Goal: Task Accomplishment & Management: Manage account settings

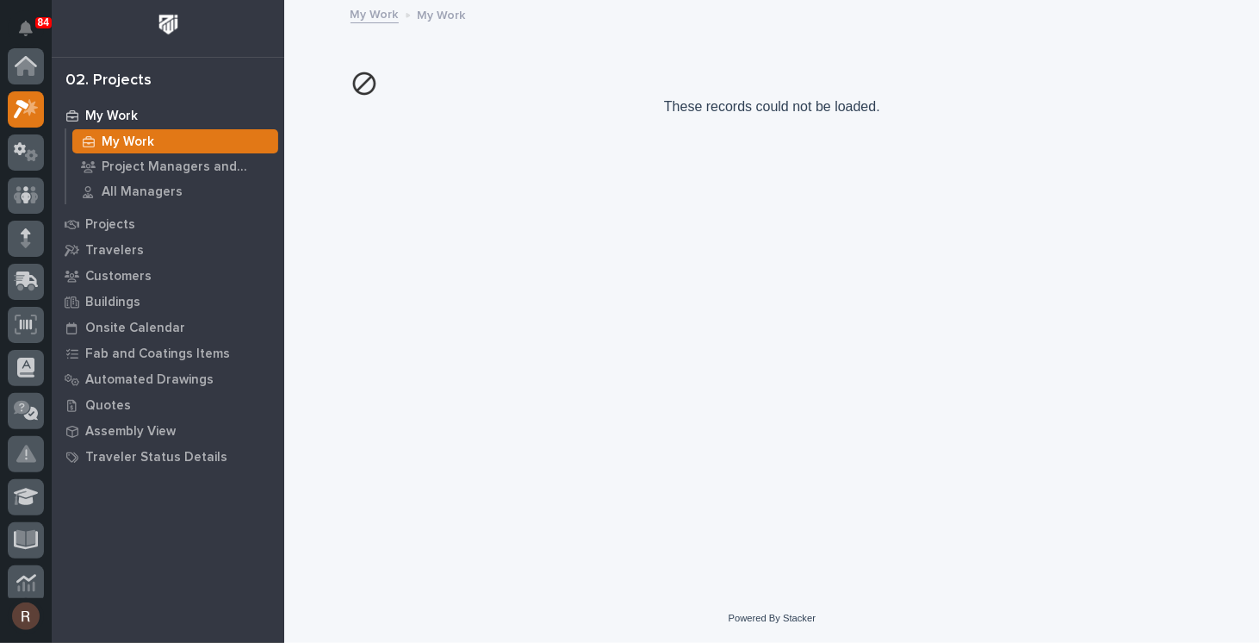
scroll to position [43, 0]
click at [114, 114] on p "My Work" at bounding box center [111, 117] width 53 height 16
click at [102, 145] on p "My Work" at bounding box center [128, 142] width 53 height 16
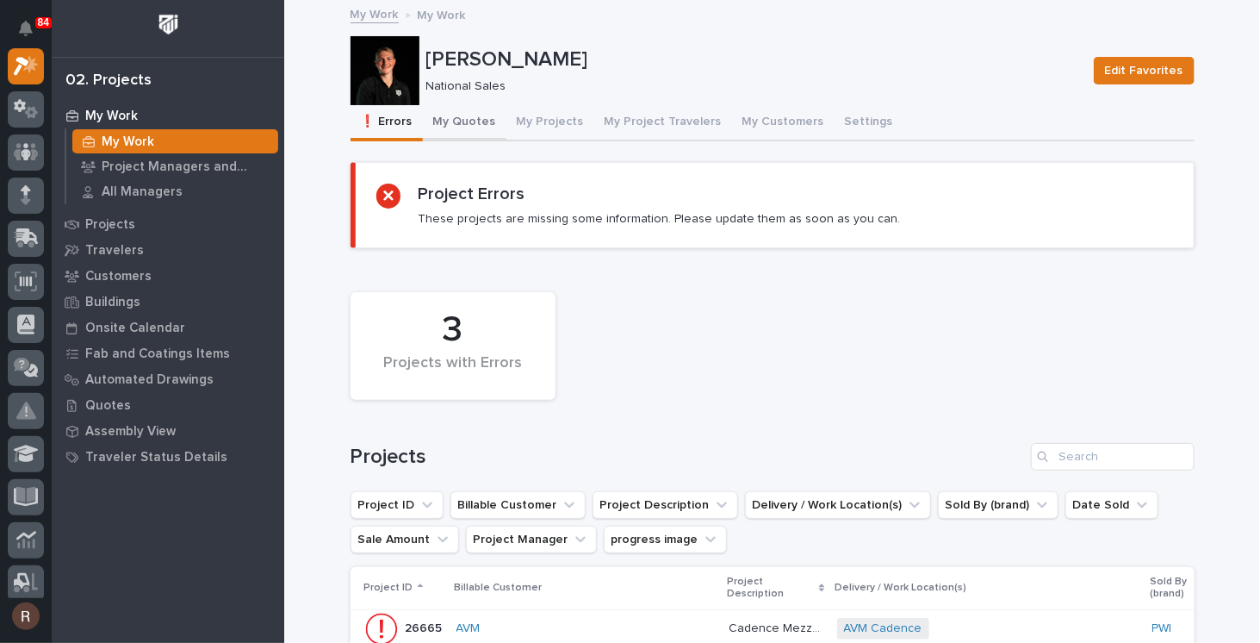
click at [448, 125] on button "My Quotes" at bounding box center [465, 123] width 84 height 36
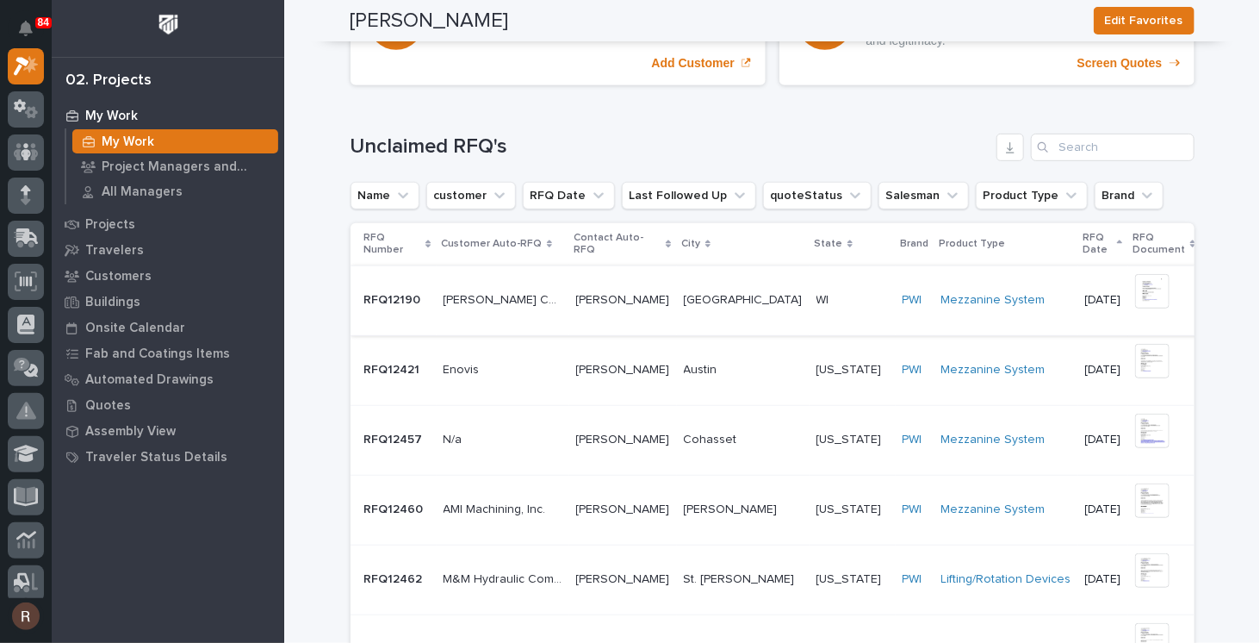
scroll to position [558, 0]
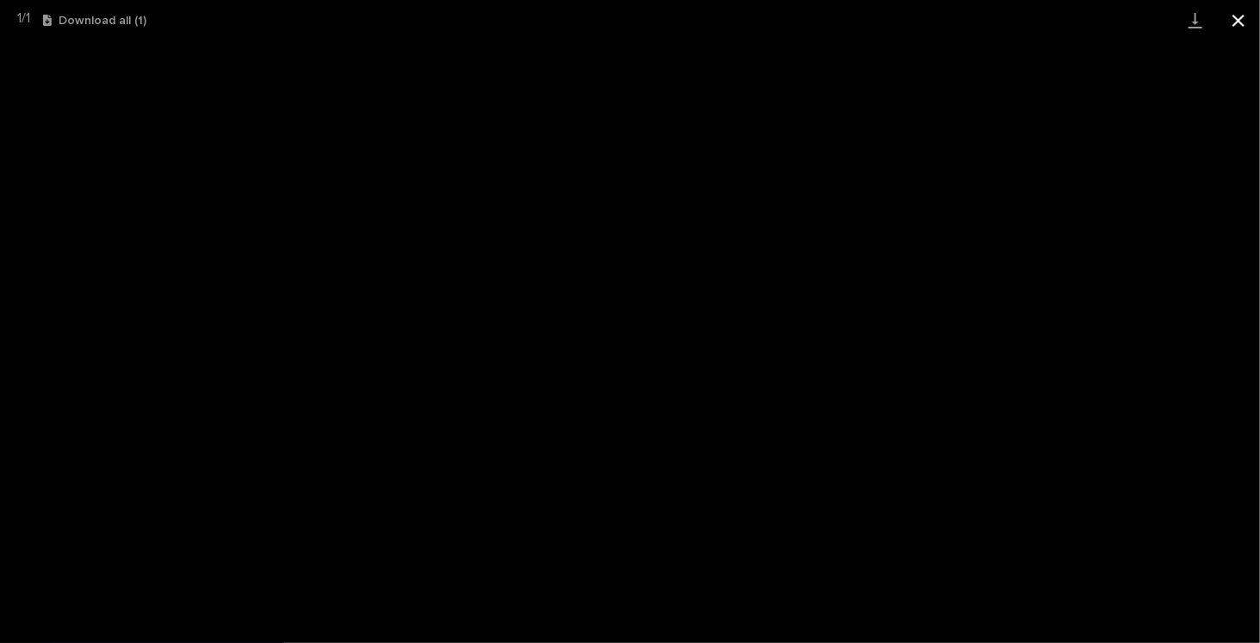
click at [1241, 21] on button "Close gallery" at bounding box center [1238, 20] width 43 height 40
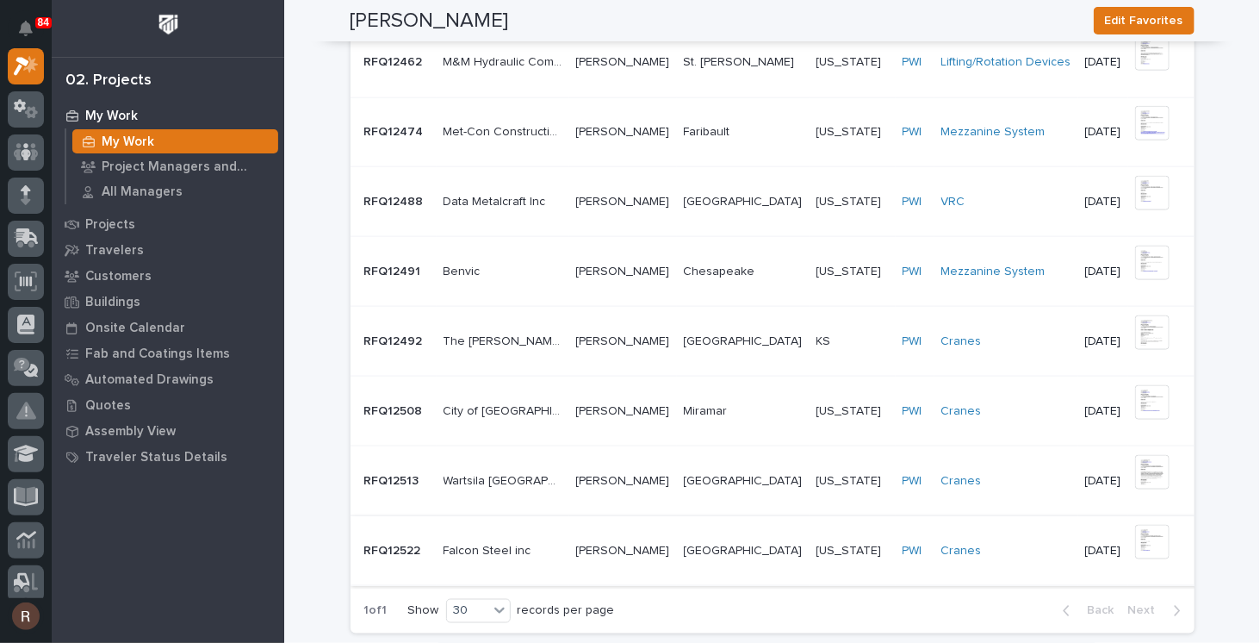
click at [1226, 543] on span "✋ Assign/Claim" at bounding box center [1270, 550] width 88 height 21
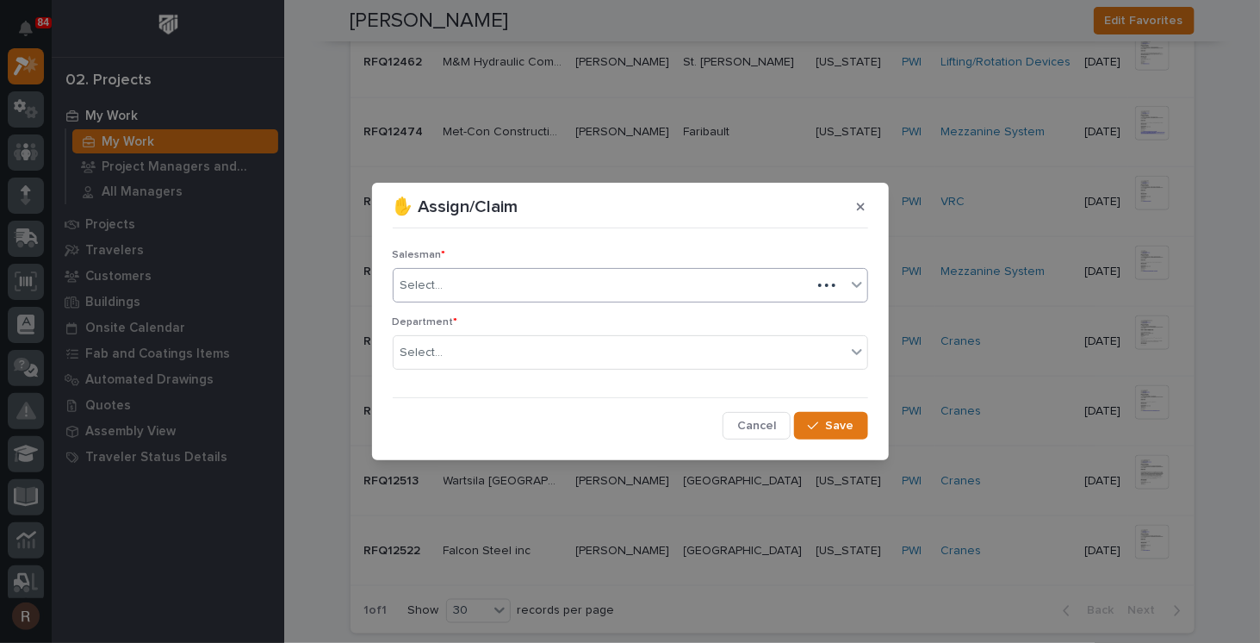
click at [511, 295] on div "Select..." at bounding box center [603, 285] width 418 height 28
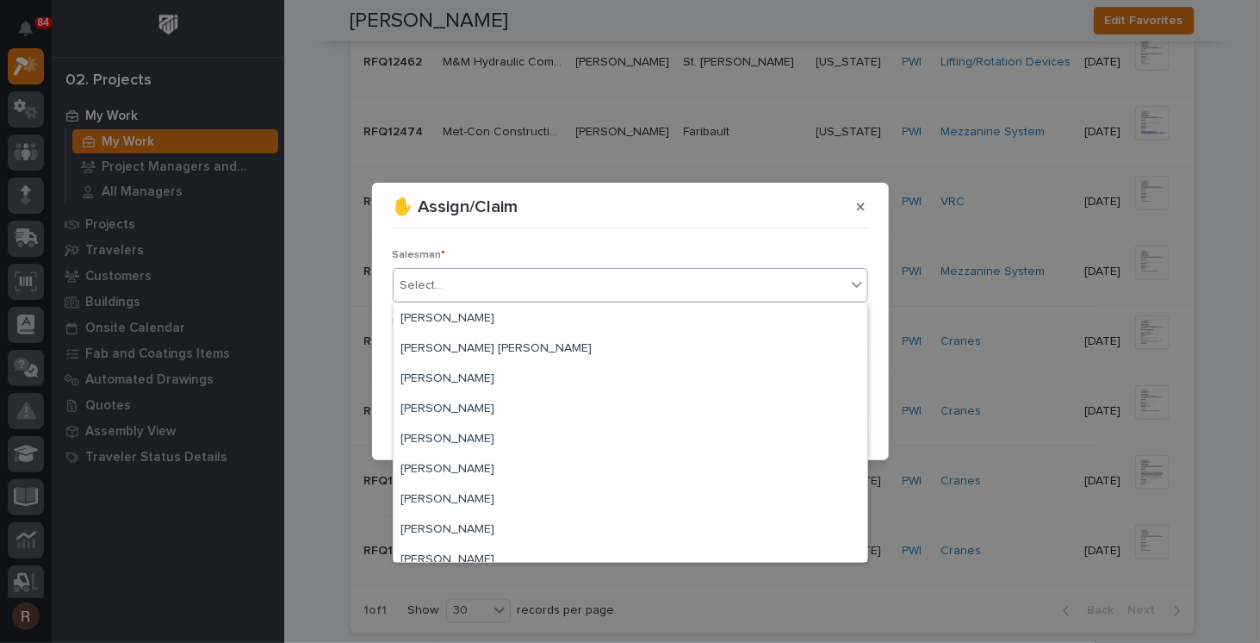
scroll to position [374, 0]
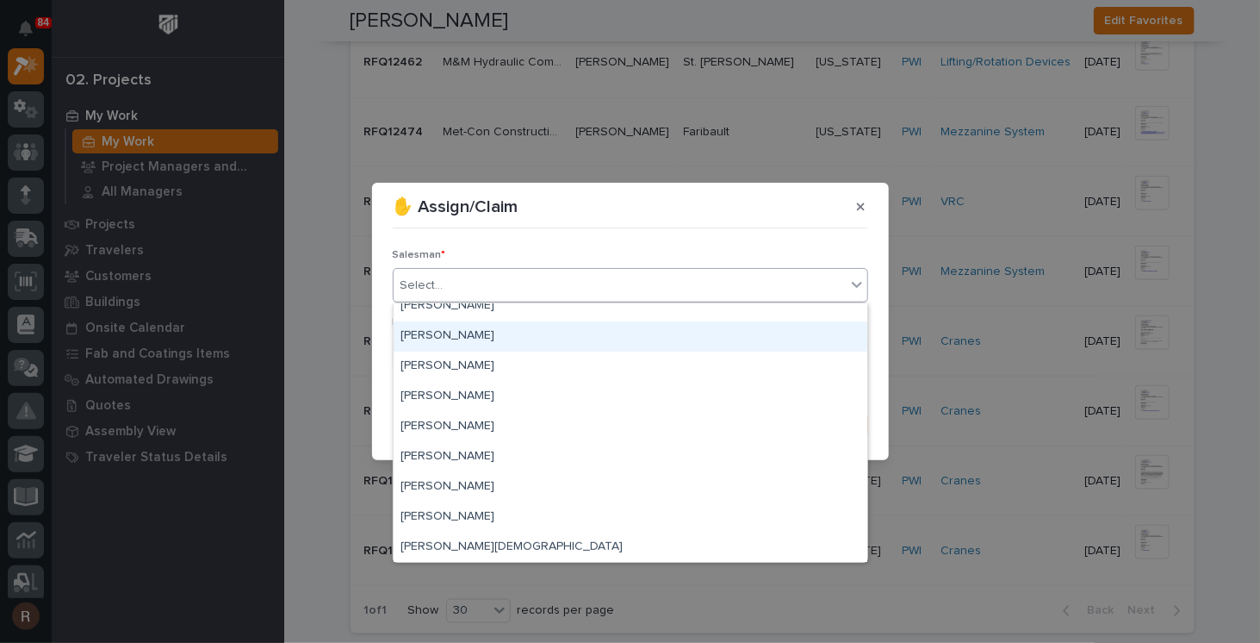
click at [444, 337] on div "[PERSON_NAME]" at bounding box center [631, 336] width 474 height 30
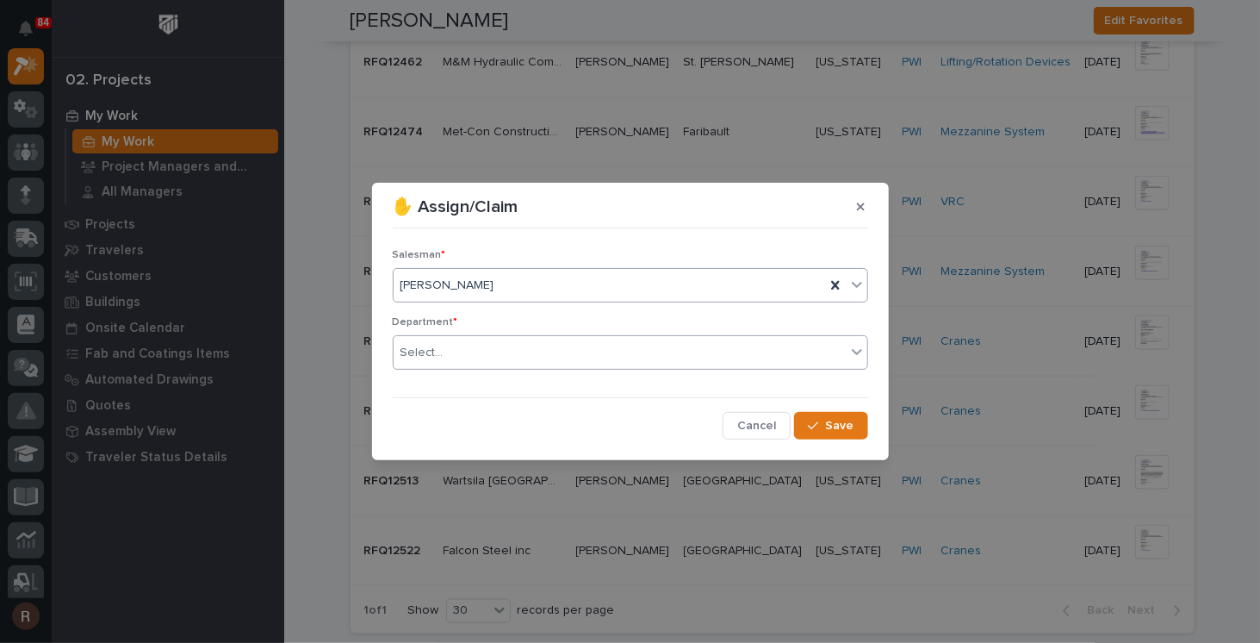
click at [454, 354] on div "Select..." at bounding box center [620, 352] width 452 height 28
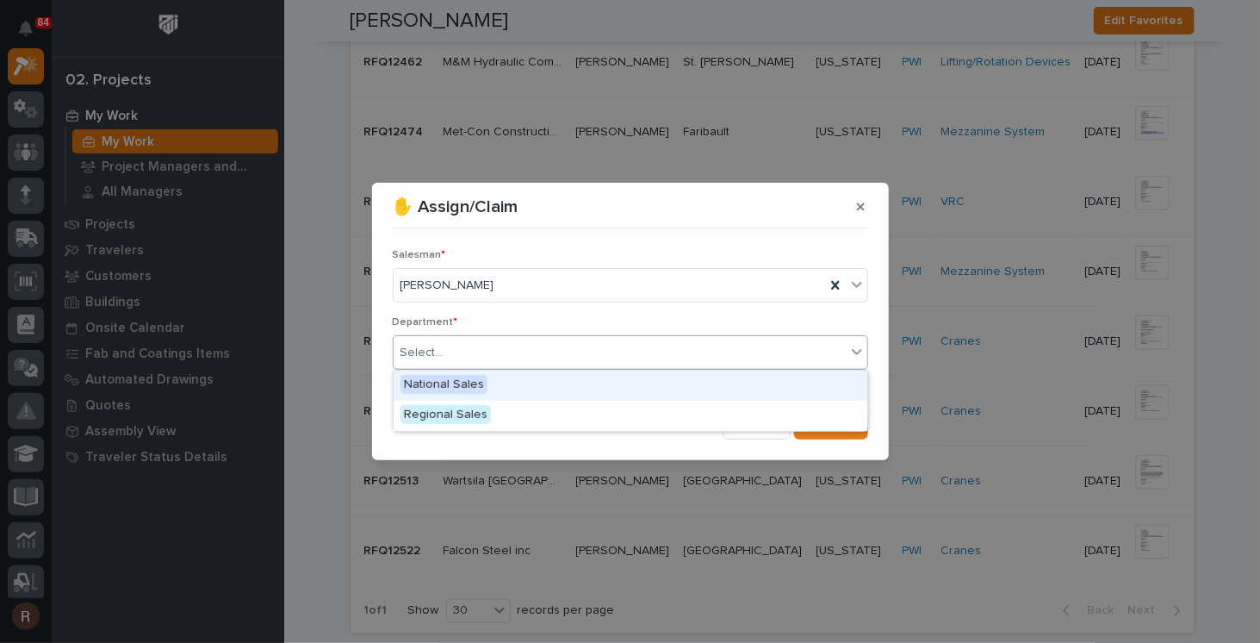
click at [456, 385] on span "National Sales" at bounding box center [444, 384] width 87 height 19
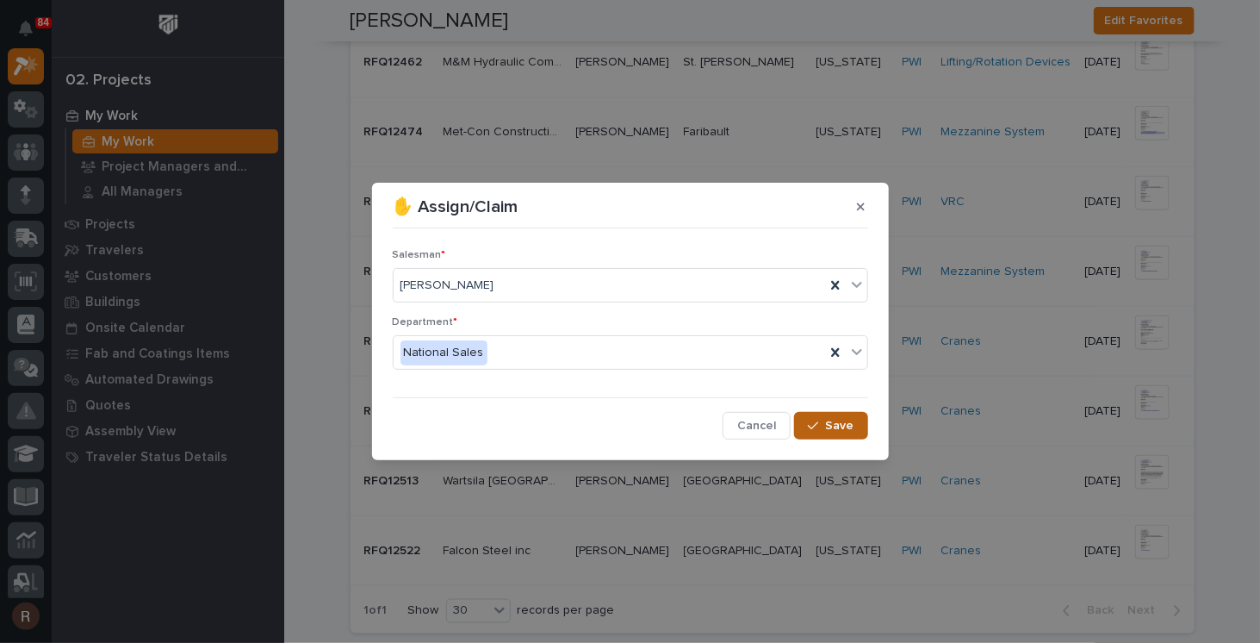
click at [832, 425] on span "Save" at bounding box center [840, 426] width 28 height 16
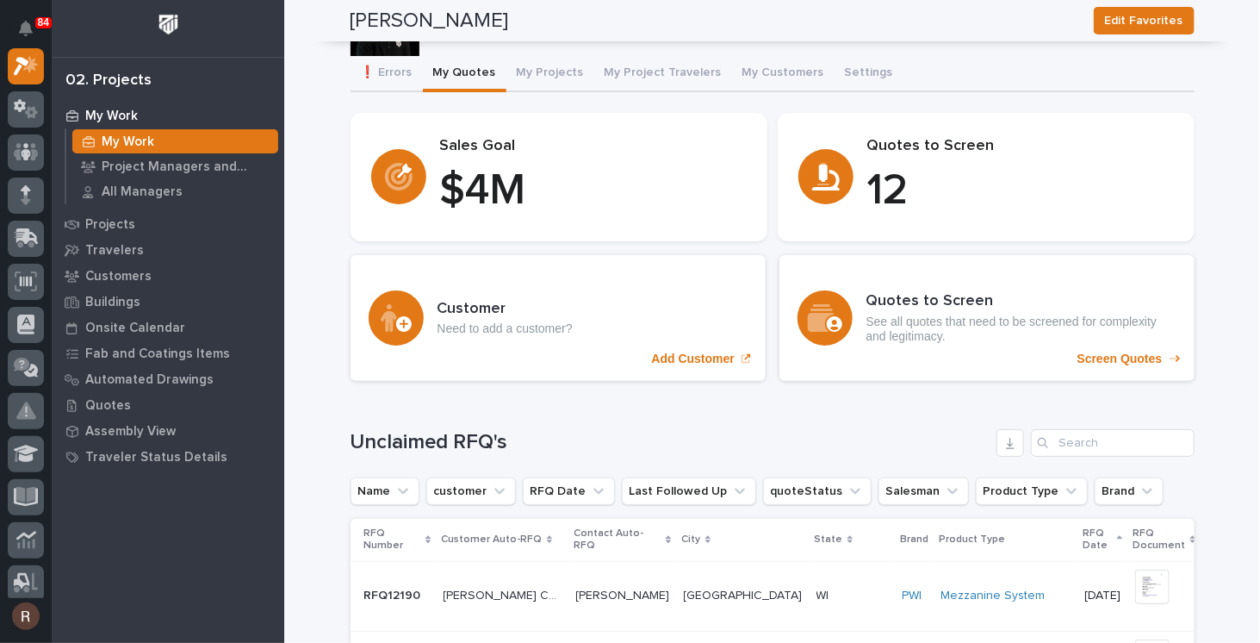
scroll to position [0, 0]
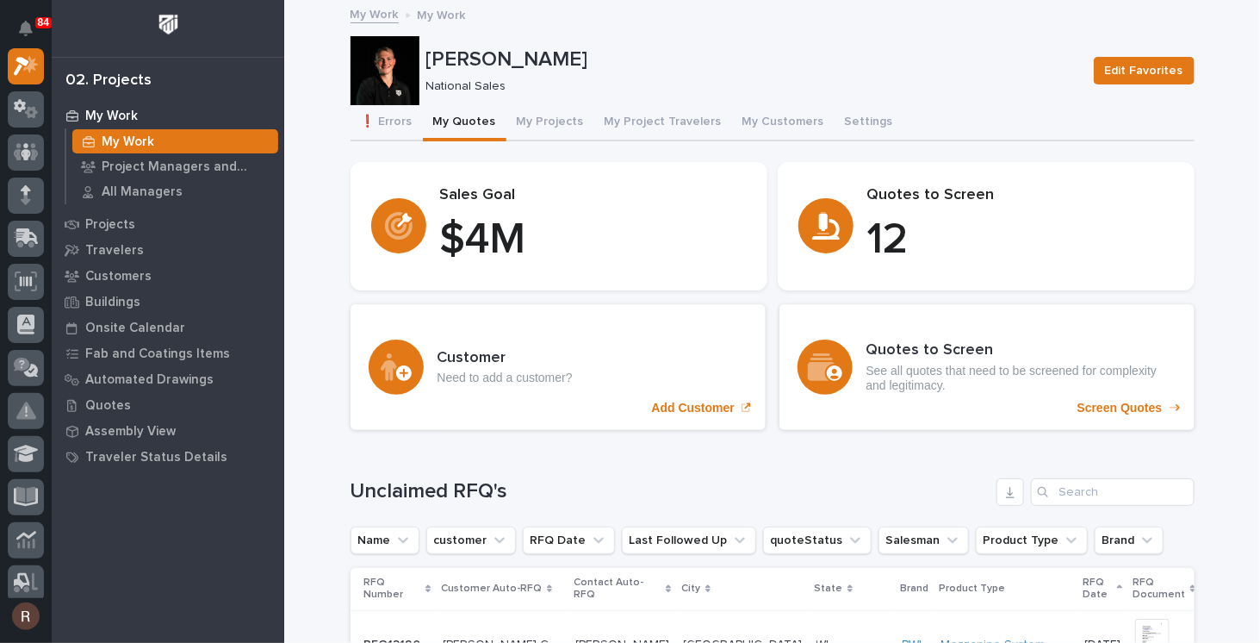
click at [946, 234] on p "12" at bounding box center [1020, 240] width 307 height 52
click at [886, 253] on p "12" at bounding box center [1020, 240] width 307 height 52
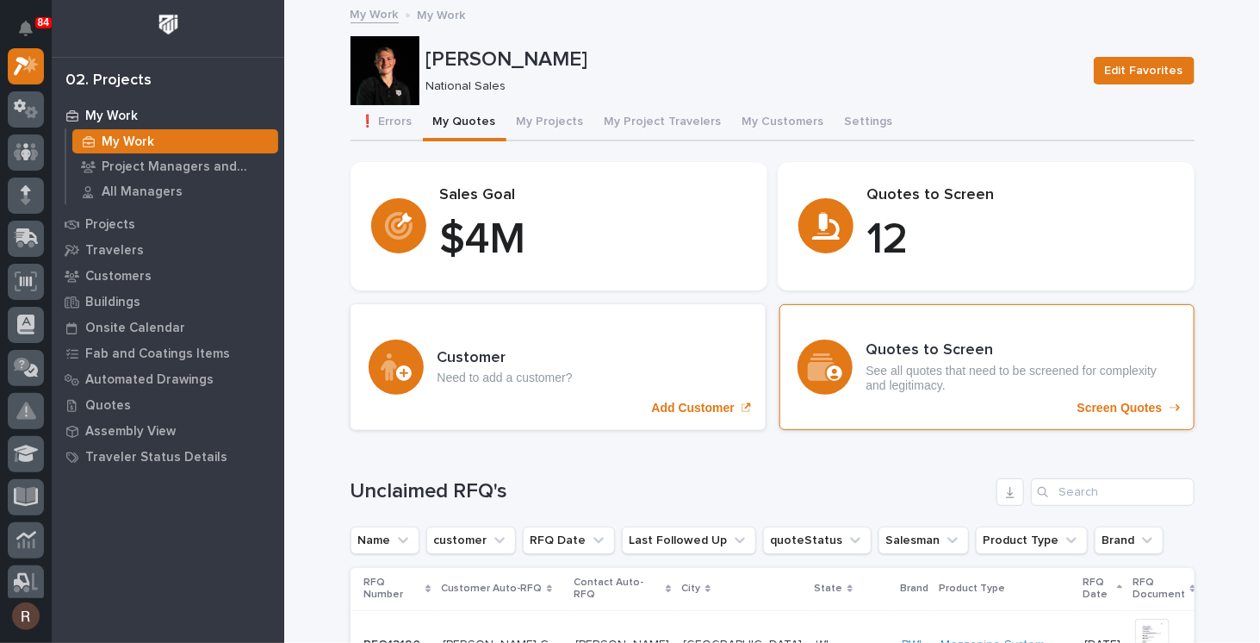
click at [1100, 380] on p "See all quotes that need to be screened for complexity and legitimacy." at bounding box center [1021, 377] width 310 height 29
click at [910, 357] on h3 "Quotes to Screen" at bounding box center [1021, 350] width 310 height 19
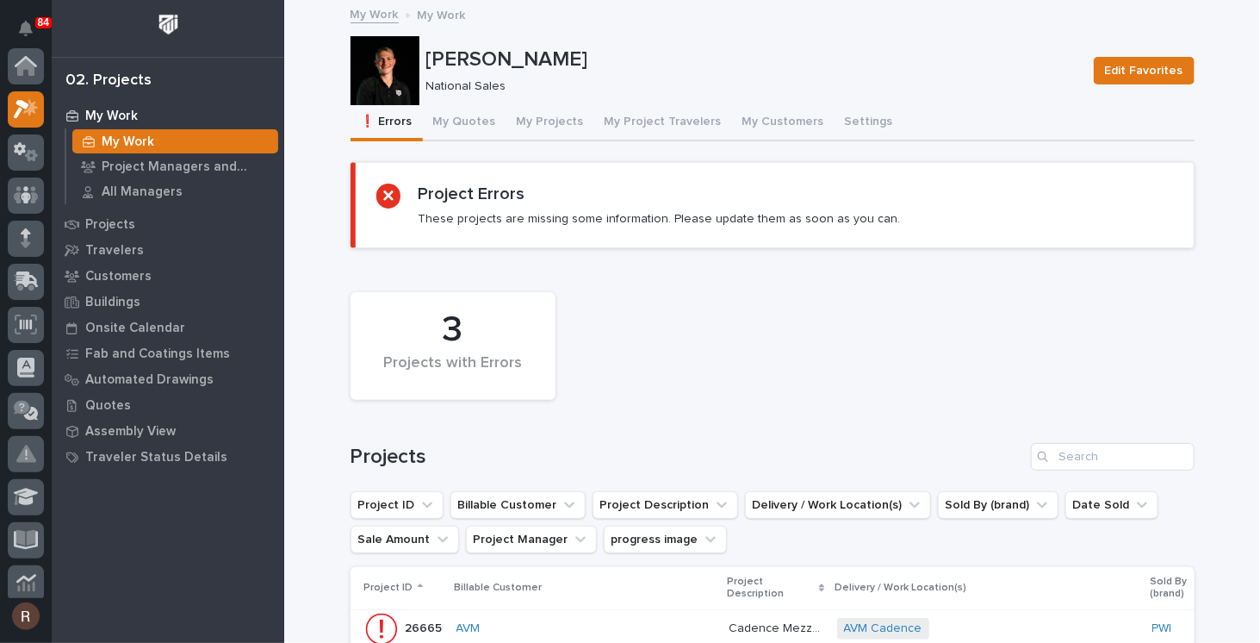
scroll to position [43, 0]
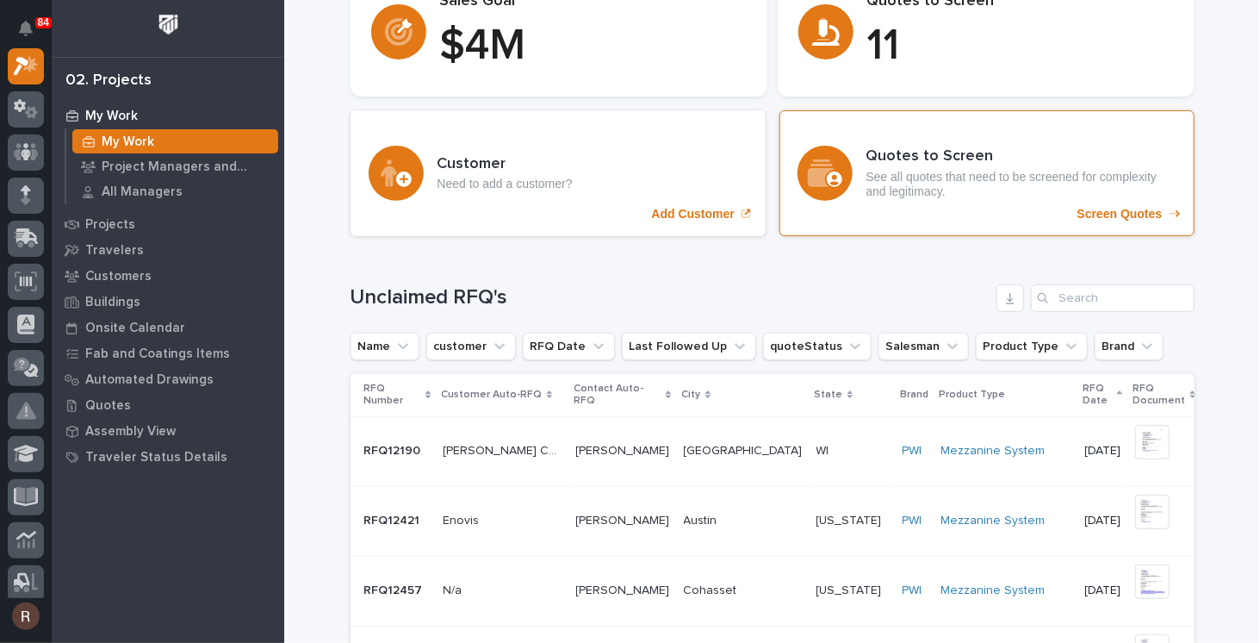
scroll to position [258, 0]
